Goal: Navigation & Orientation: Find specific page/section

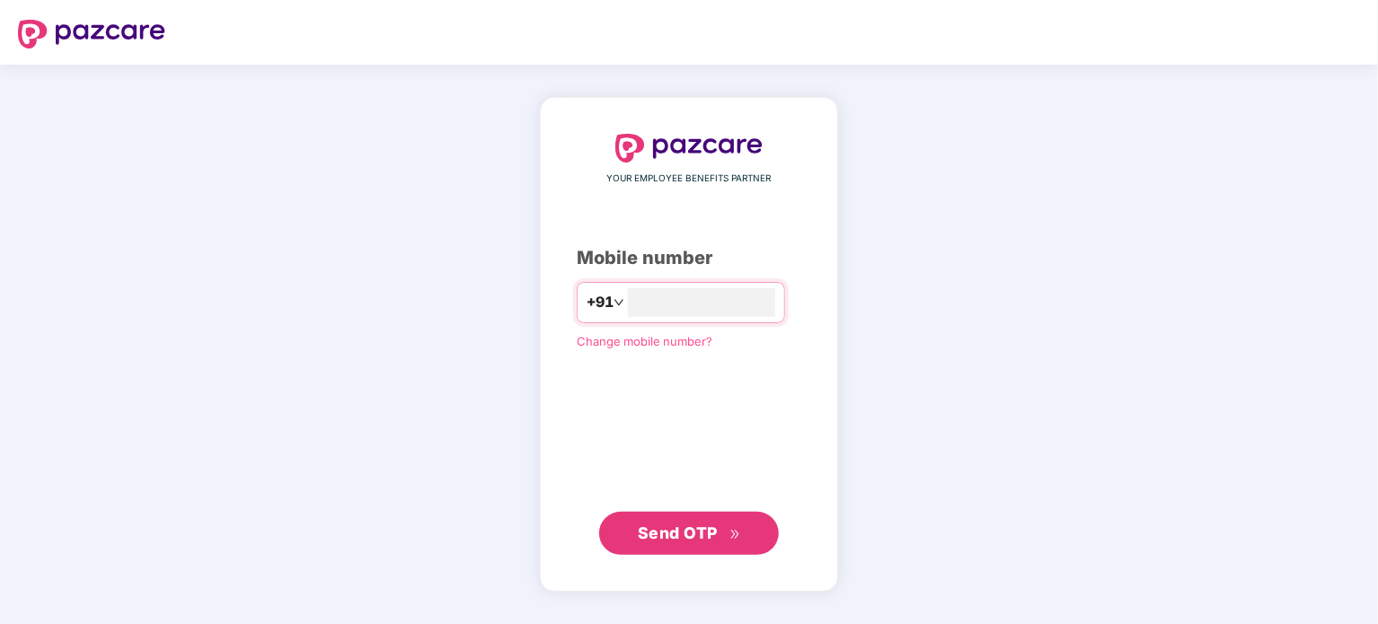
type input "**********"
click at [678, 534] on span "Send OTP" at bounding box center [678, 532] width 80 height 19
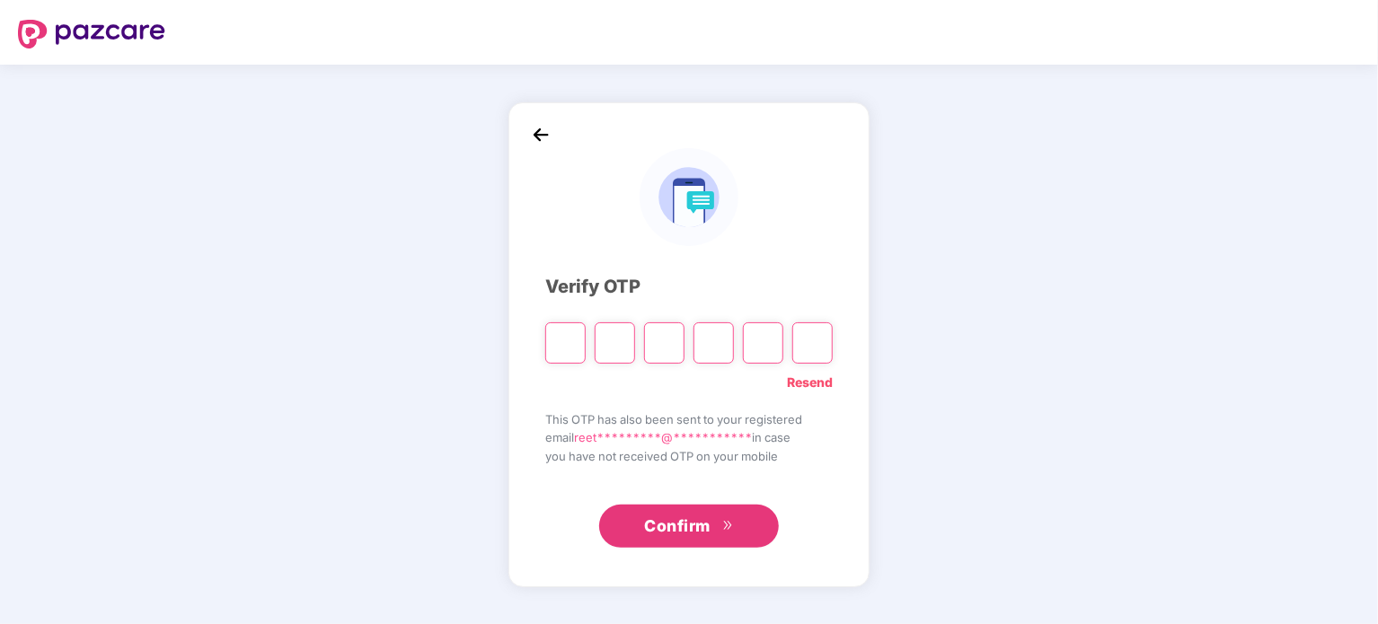
type input "*"
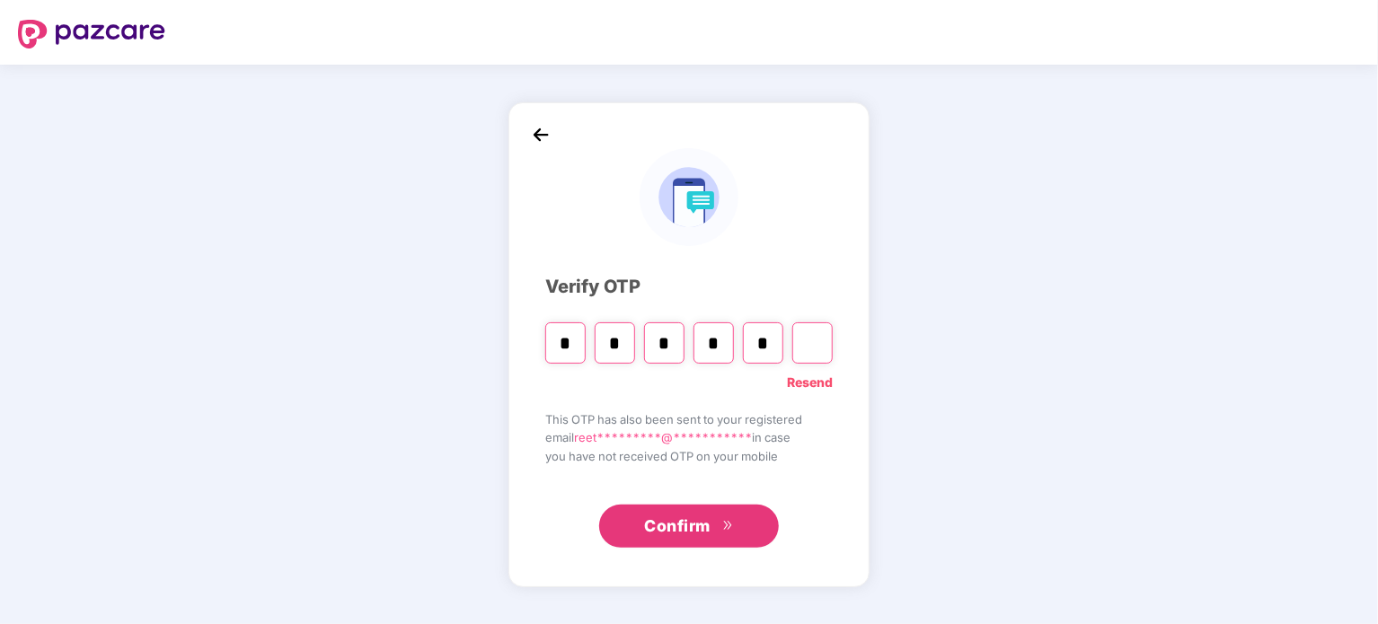
type input "*"
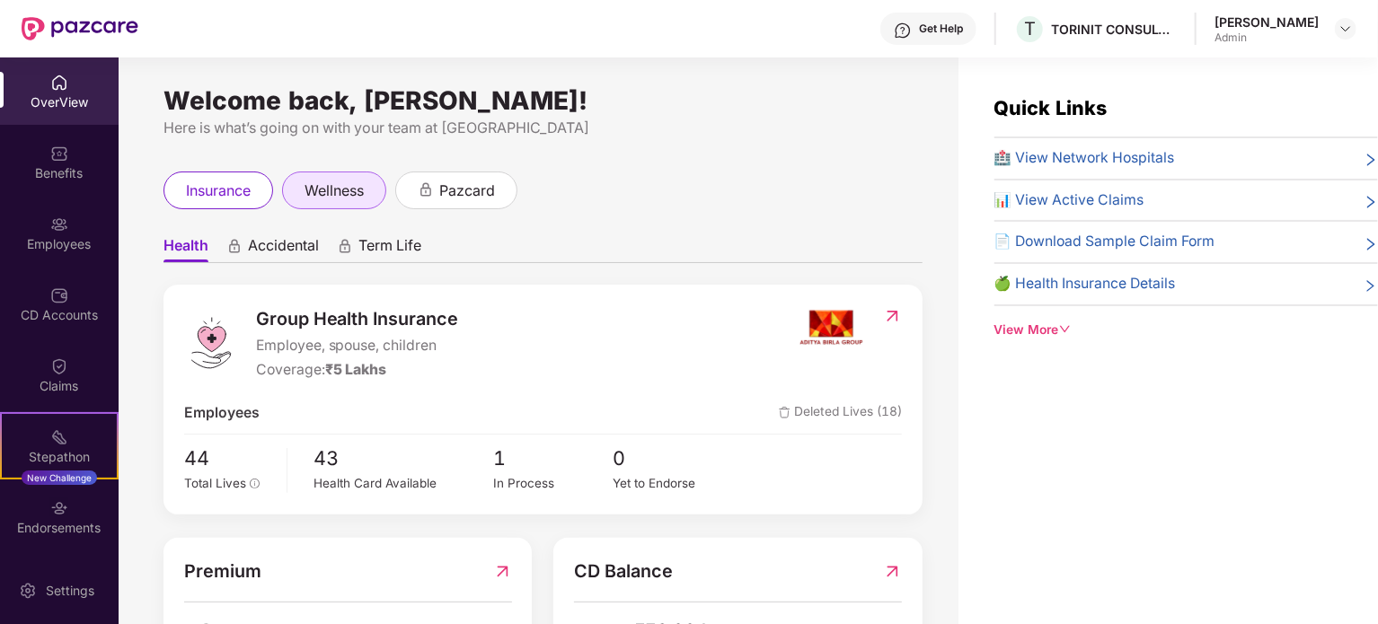
click at [349, 172] on div "wellness" at bounding box center [334, 191] width 104 height 38
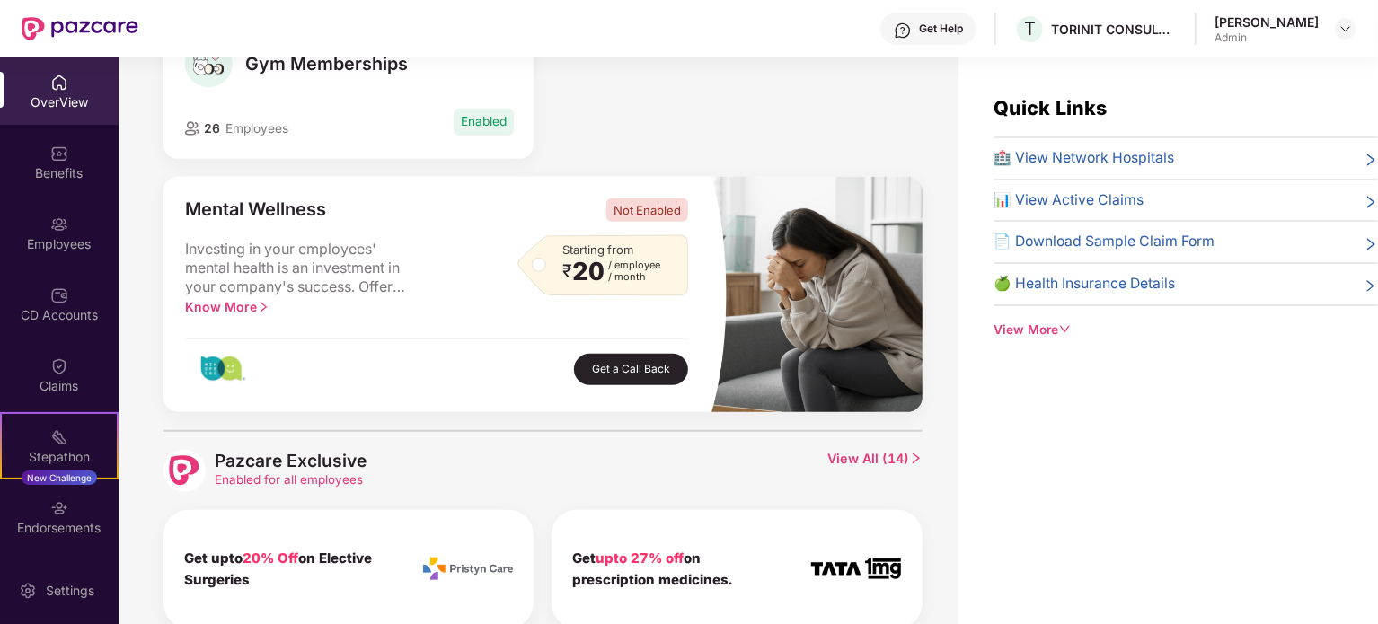
scroll to position [433, 0]
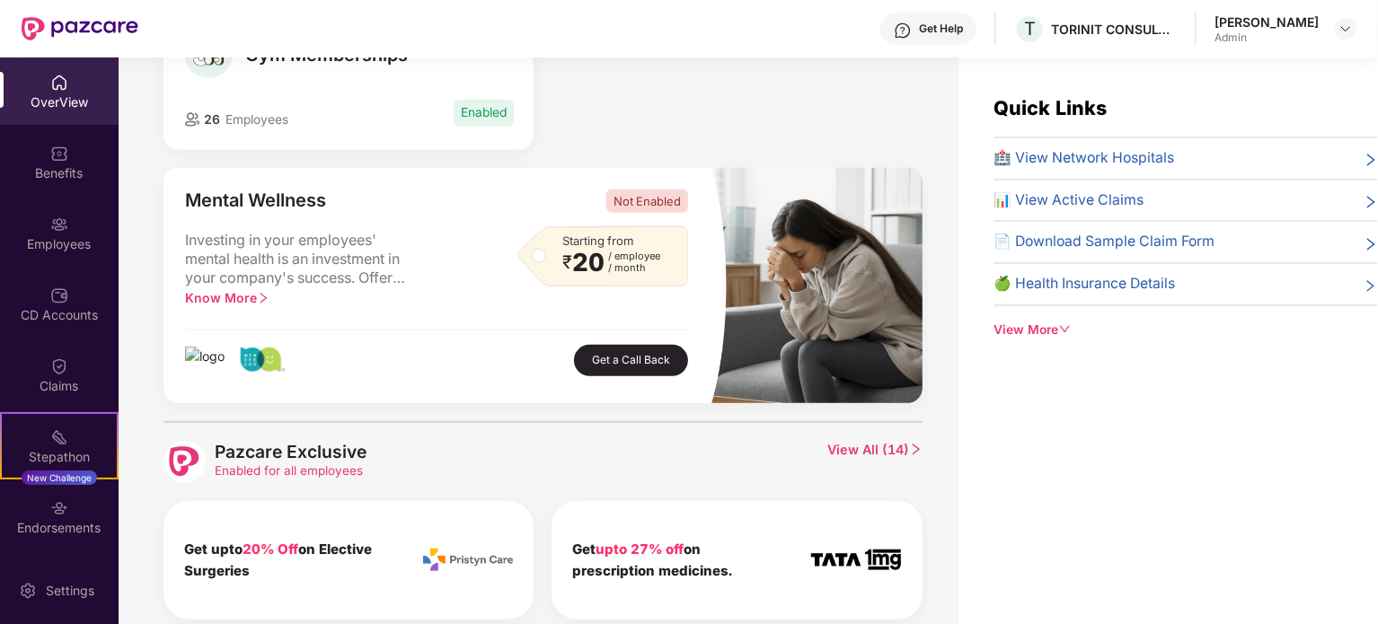
click at [50, 91] on img at bounding box center [59, 83] width 18 height 18
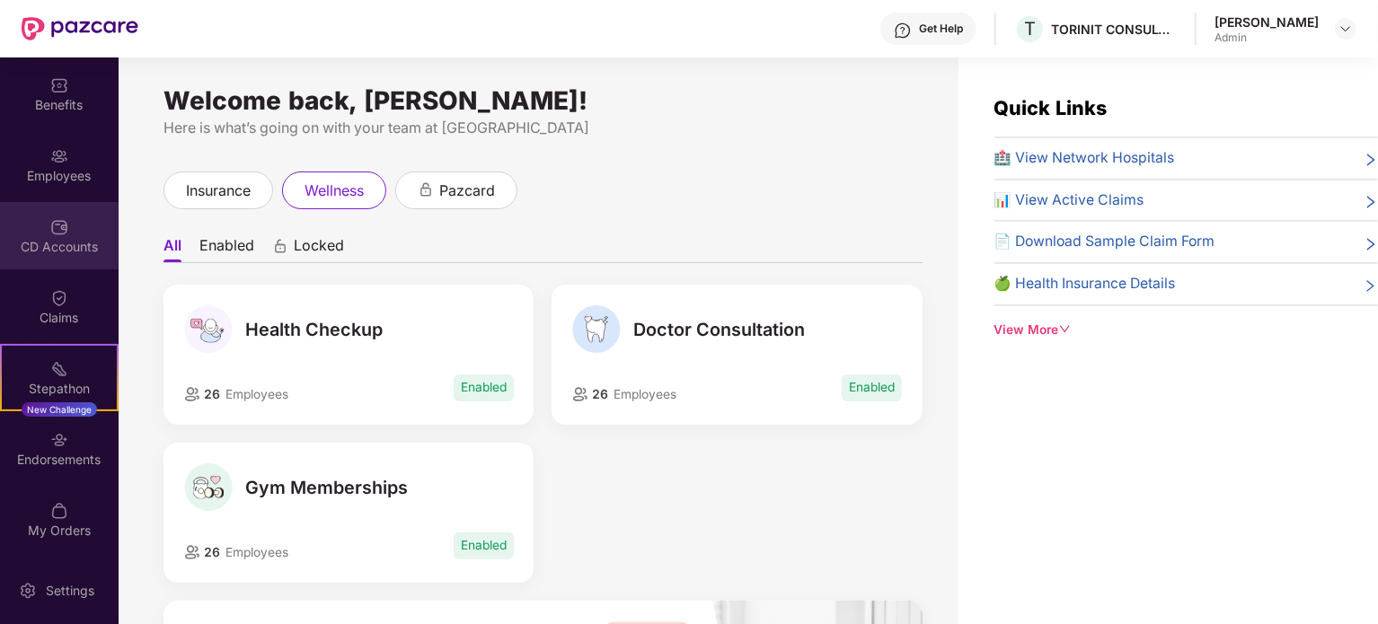
scroll to position [57, 0]
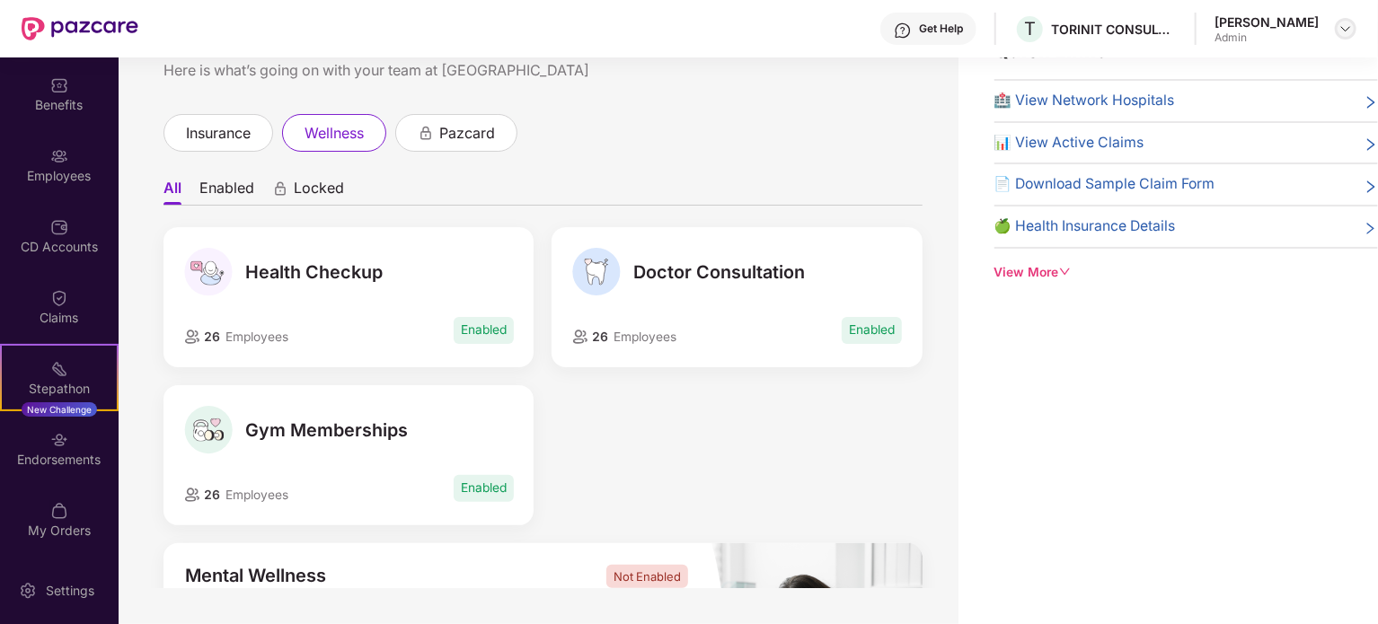
click at [1344, 31] on img at bounding box center [1345, 29] width 14 height 14
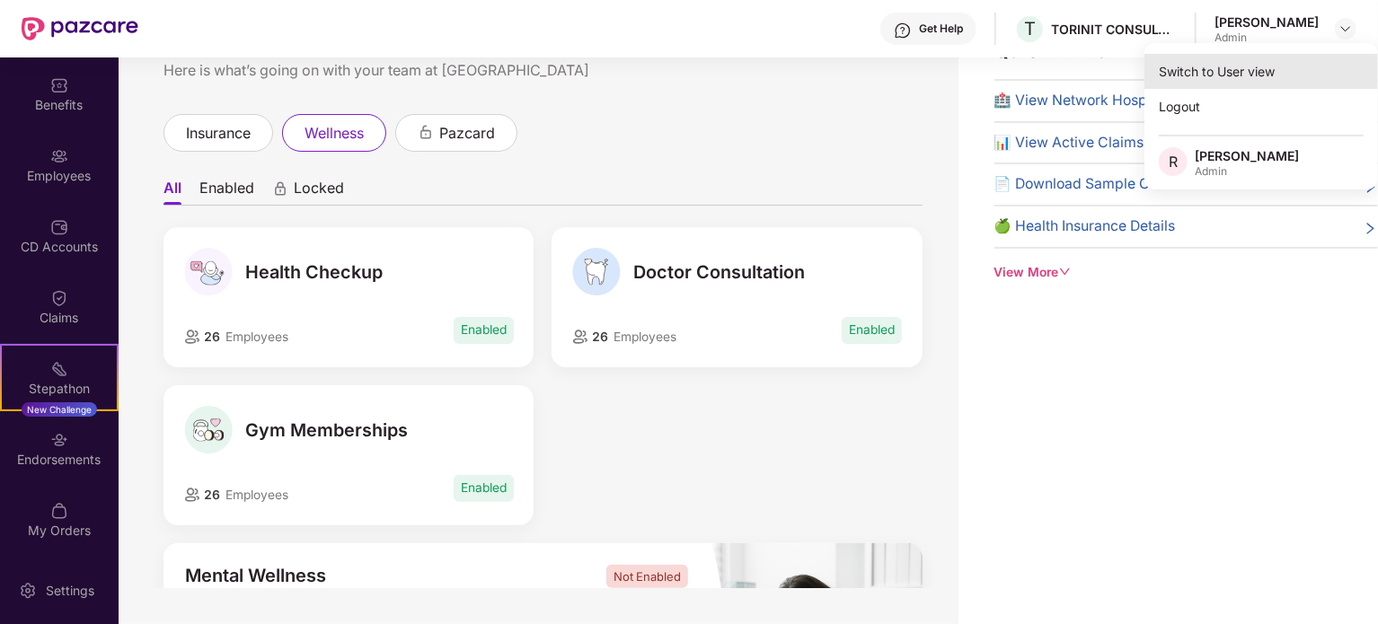
click at [1242, 86] on div "Switch to User view" at bounding box center [1261, 71] width 234 height 35
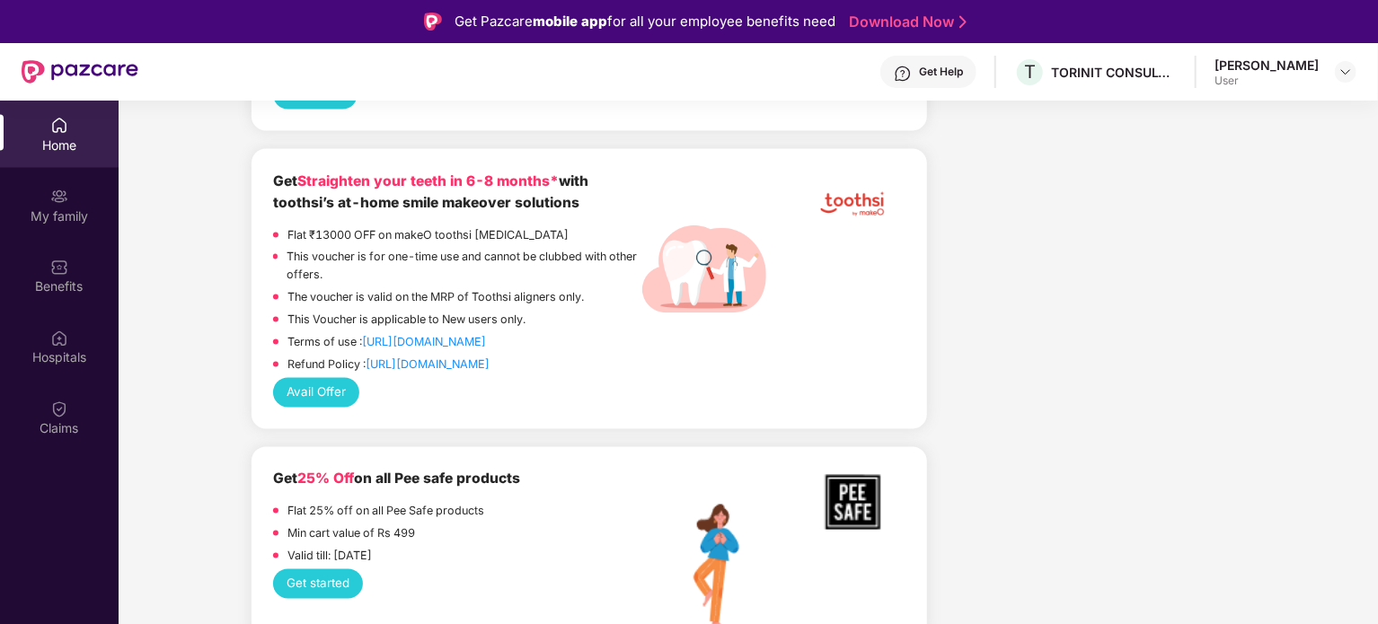
scroll to position [1617, 0]
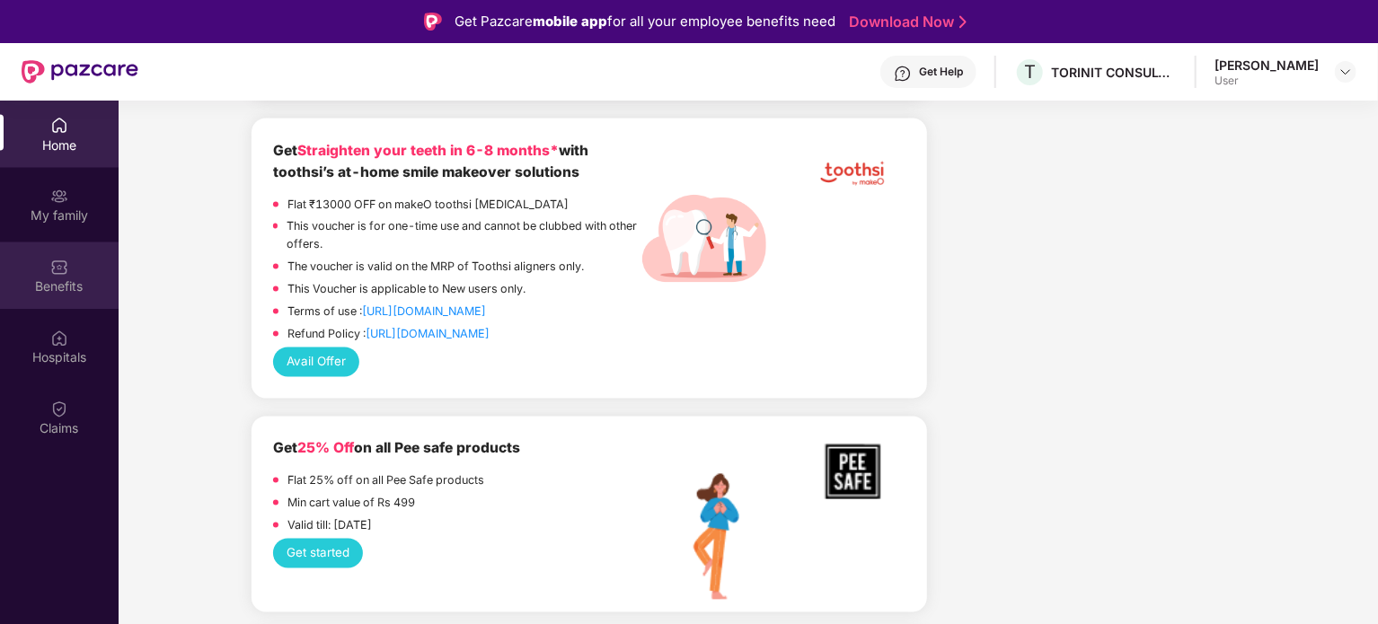
click at [57, 283] on div "Benefits" at bounding box center [59, 287] width 119 height 18
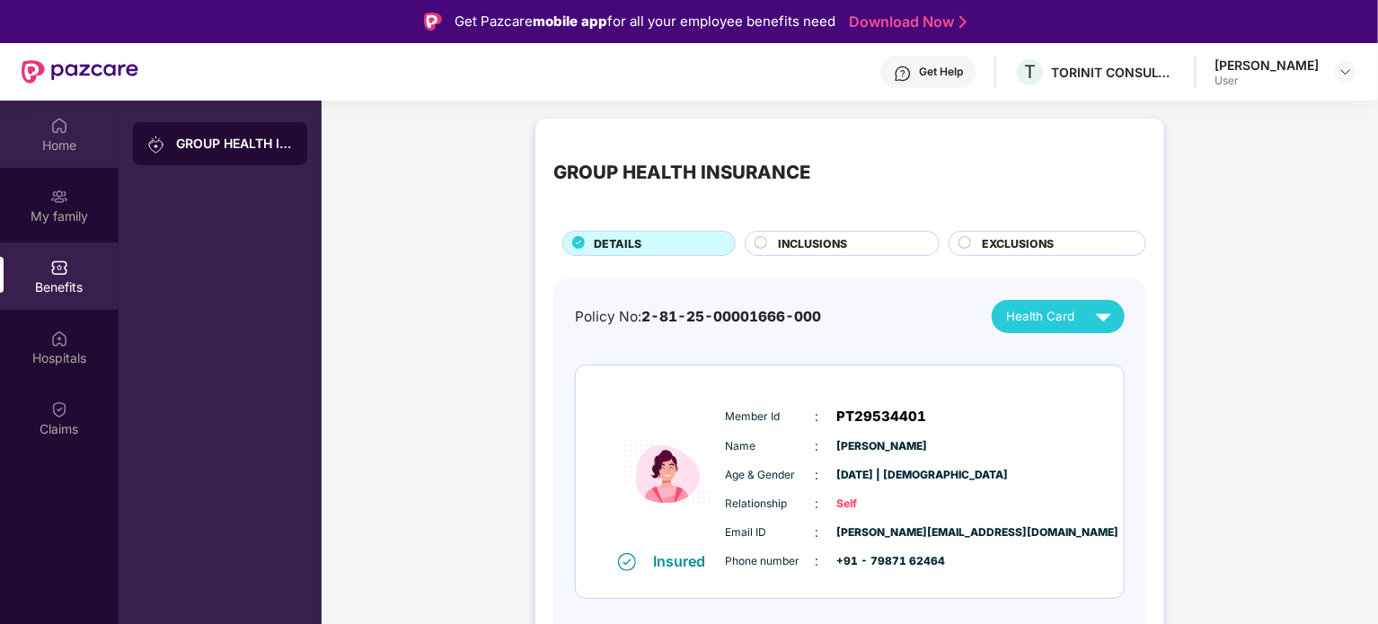
click at [43, 137] on div "Home" at bounding box center [59, 146] width 119 height 18
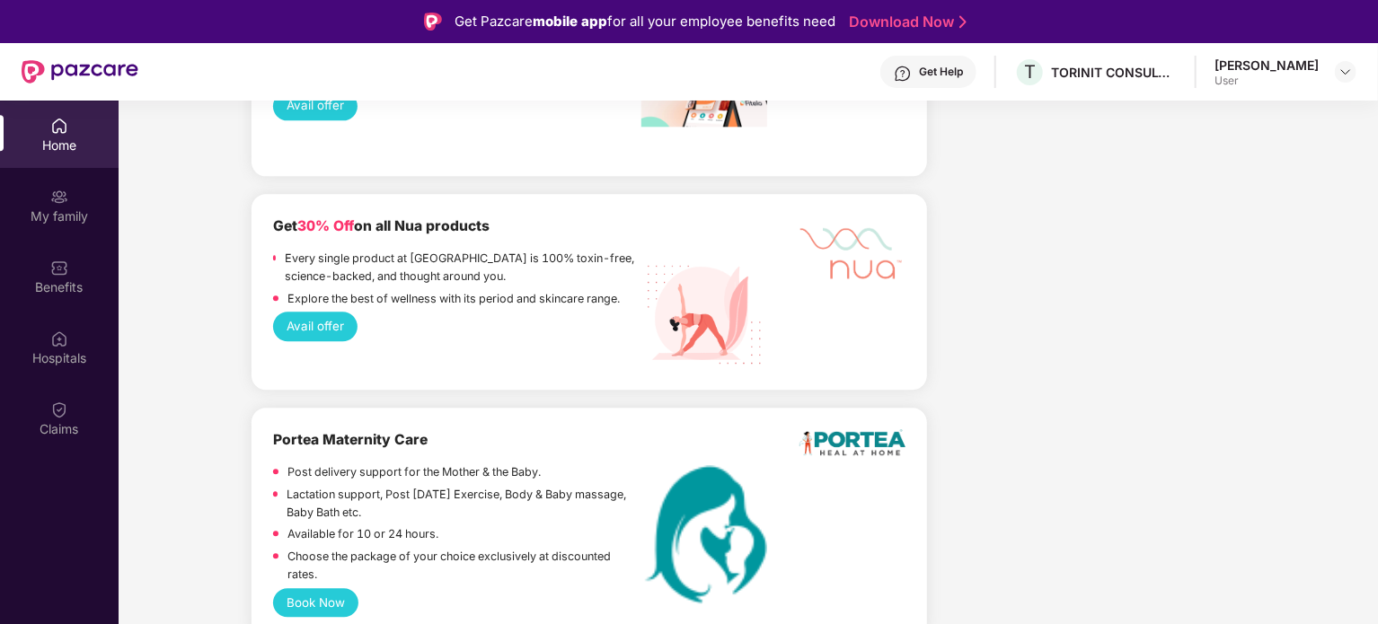
scroll to position [2274, 0]
